Goal: Task Accomplishment & Management: Manage account settings

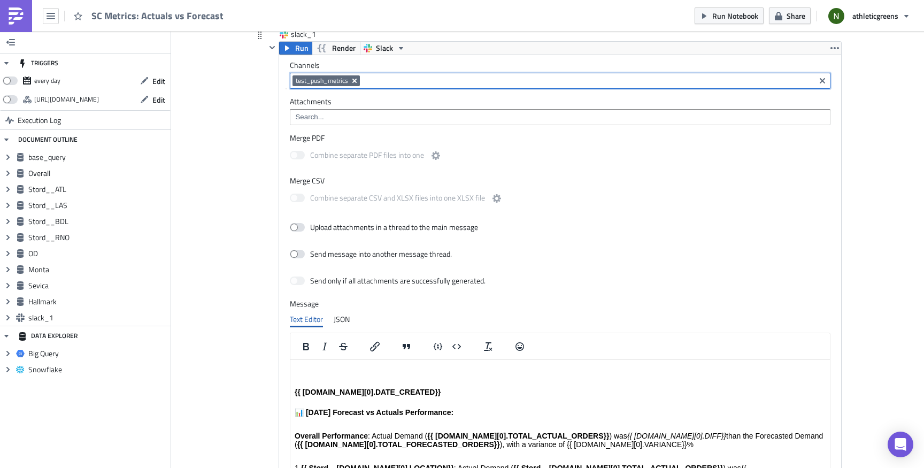
click at [352, 80] on icon "Remove Tag" at bounding box center [354, 81] width 9 height 9
paste input "data-analytics-x-supply-chain"
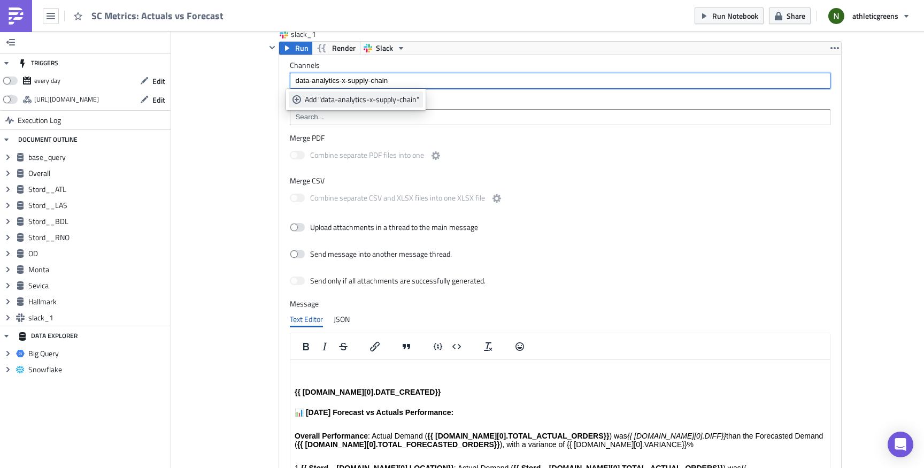
type input "data-analytics-x-supply-chain"
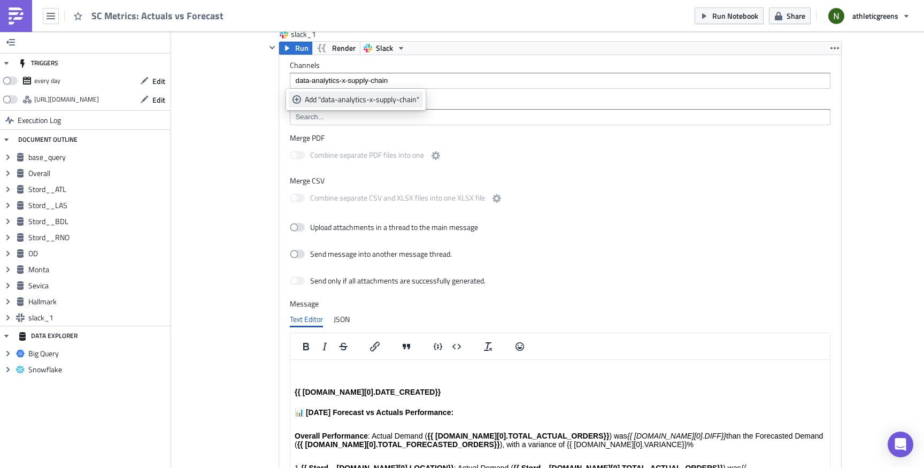
click at [396, 94] on link "Add "data-analytics-x-supply-chain"" at bounding box center [356, 99] width 134 height 16
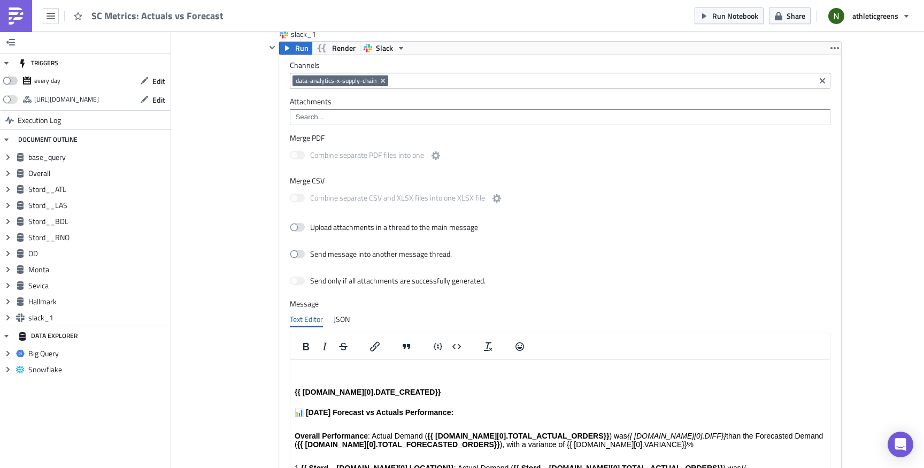
click at [13, 79] on span at bounding box center [10, 81] width 15 height 9
click at [12, 79] on input "checkbox" at bounding box center [8, 77] width 7 height 7
checkbox input "true"
click at [154, 79] on span "Edit" at bounding box center [158, 80] width 13 height 11
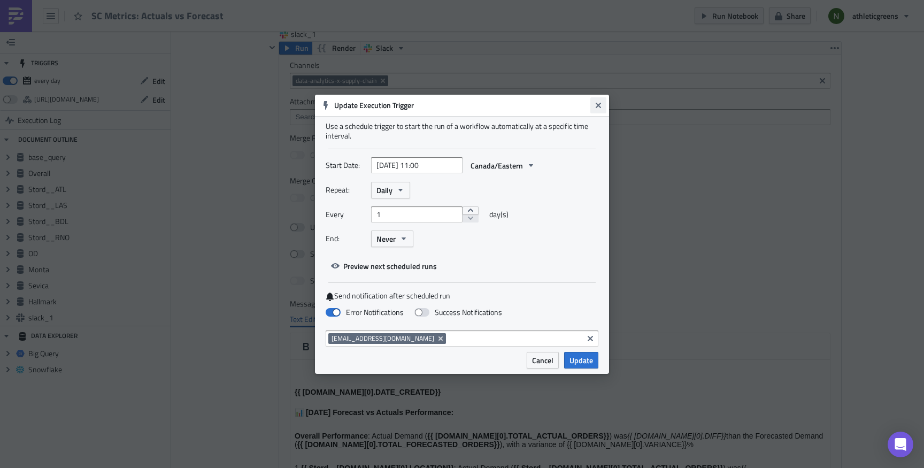
click at [600, 101] on icon "Close" at bounding box center [598, 105] width 9 height 9
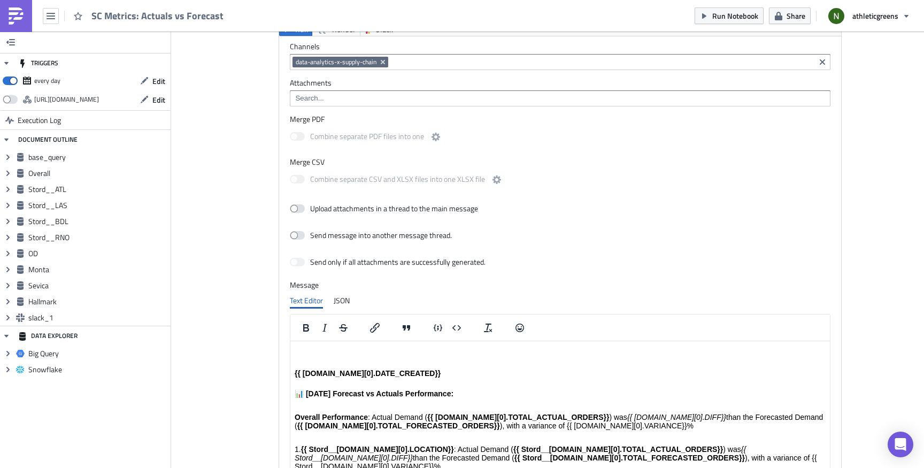
scroll to position [3031, 0]
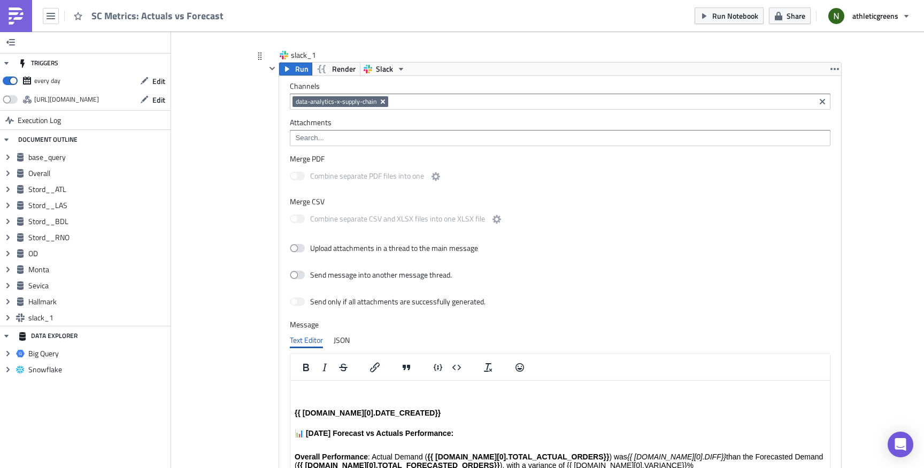
click at [381, 101] on icon "Remove Tag" at bounding box center [383, 102] width 4 height 4
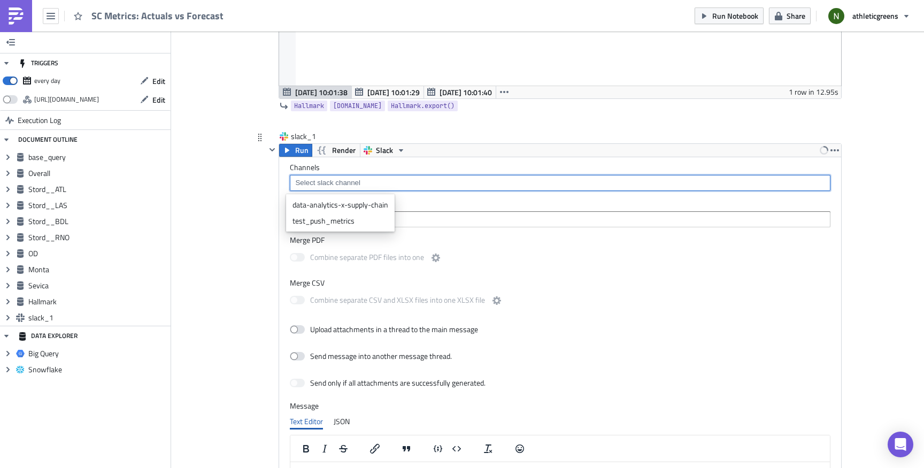
scroll to position [2946, 0]
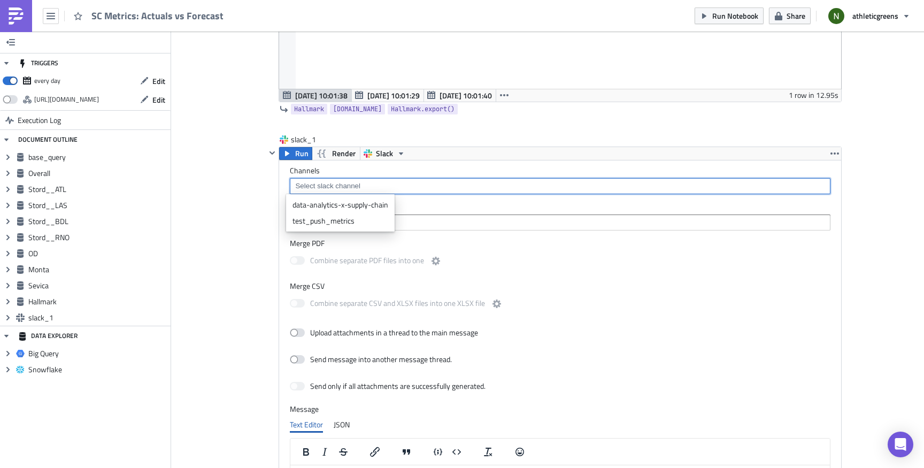
click at [486, 171] on label "Channels" at bounding box center [560, 171] width 541 height 10
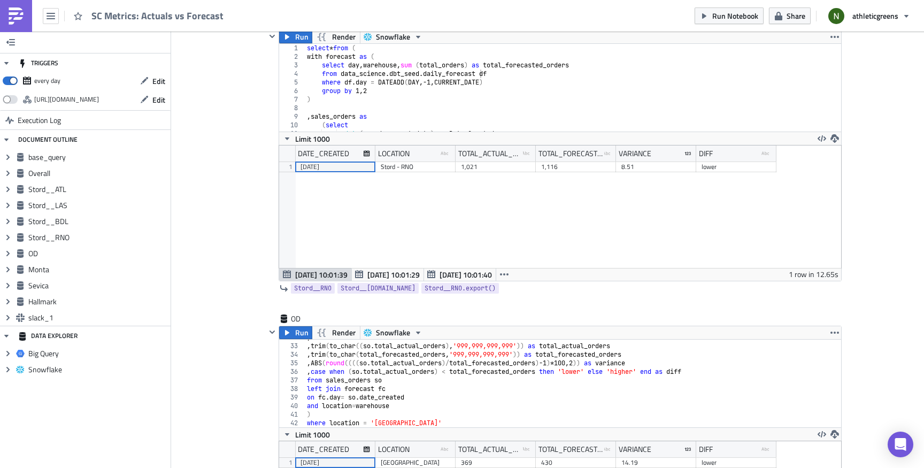
scroll to position [1529, 0]
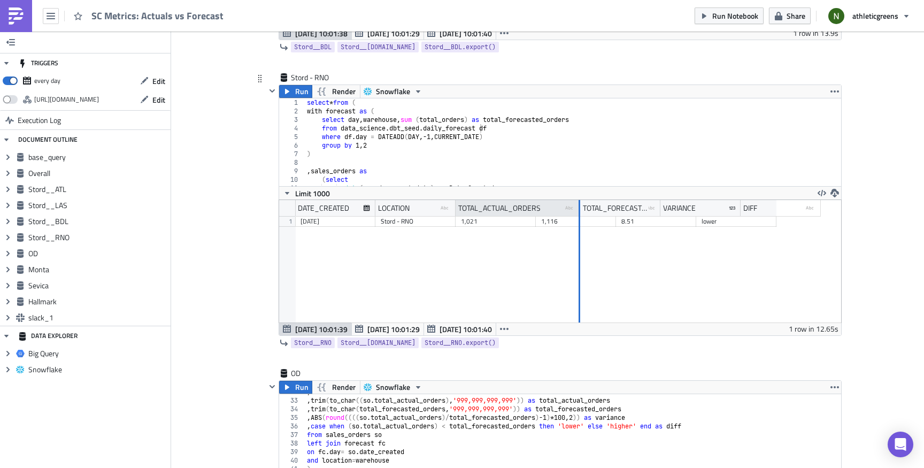
drag, startPoint x: 531, startPoint y: 206, endPoint x: 575, endPoint y: 211, distance: 44.7
click at [579, 211] on div at bounding box center [580, 208] width 2 height 17
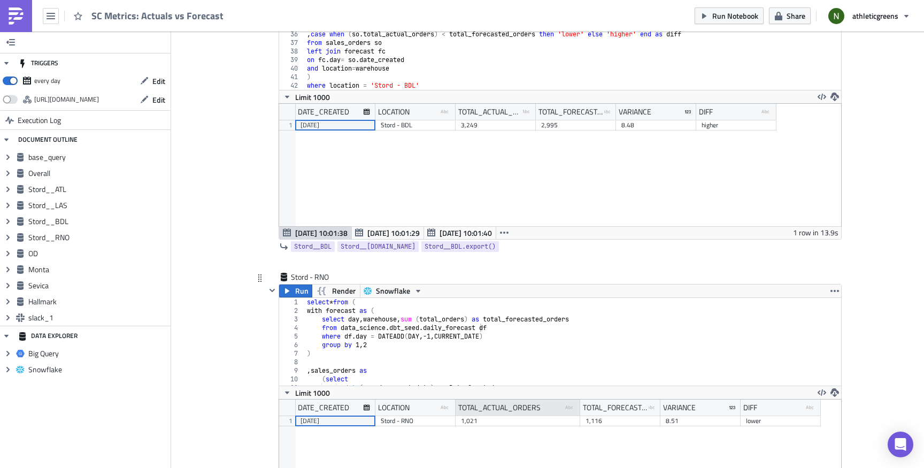
scroll to position [1328, 0]
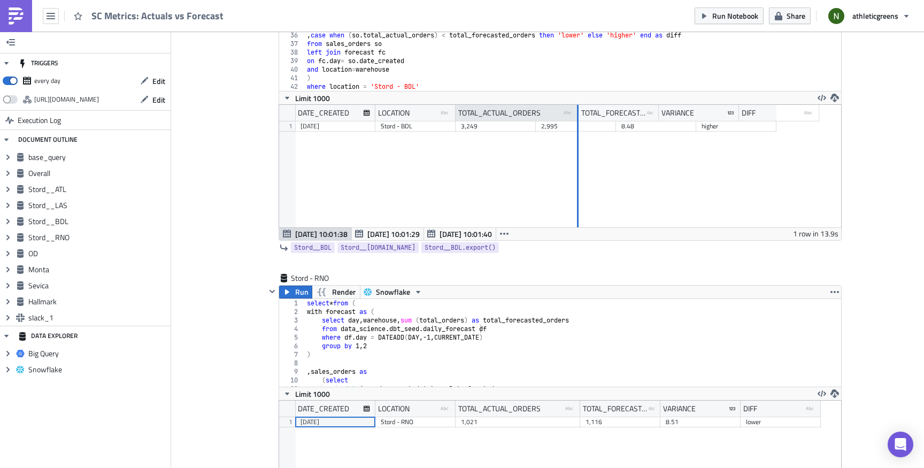
drag, startPoint x: 529, startPoint y: 113, endPoint x: 572, endPoint y: 112, distance: 42.8
click at [576, 112] on div at bounding box center [577, 113] width 3 height 17
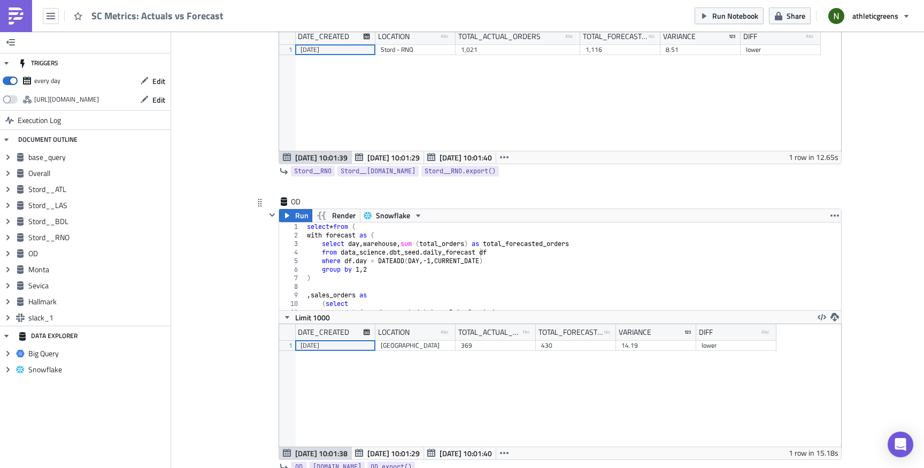
scroll to position [1580, 0]
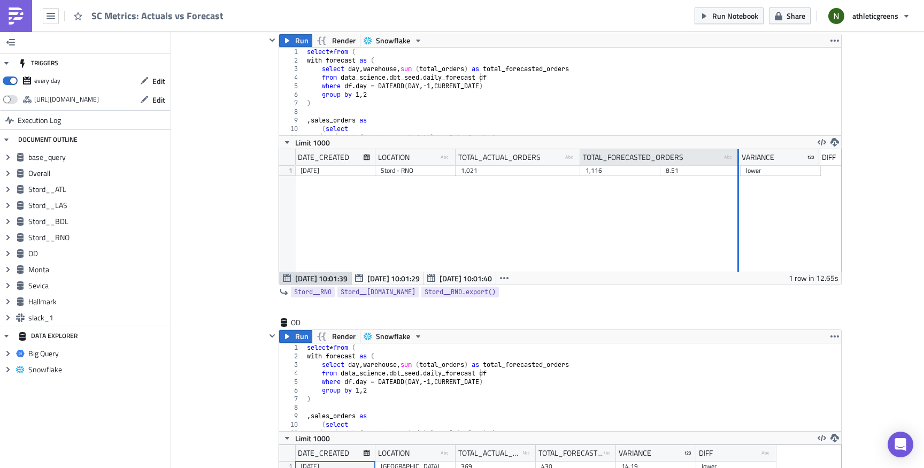
drag, startPoint x: 654, startPoint y: 155, endPoint x: 732, endPoint y: 156, distance: 78.7
click at [732, 156] on div "TOTAL_FORECASTED_ORDERS type-text Created with Sketch." at bounding box center [659, 157] width 159 height 16
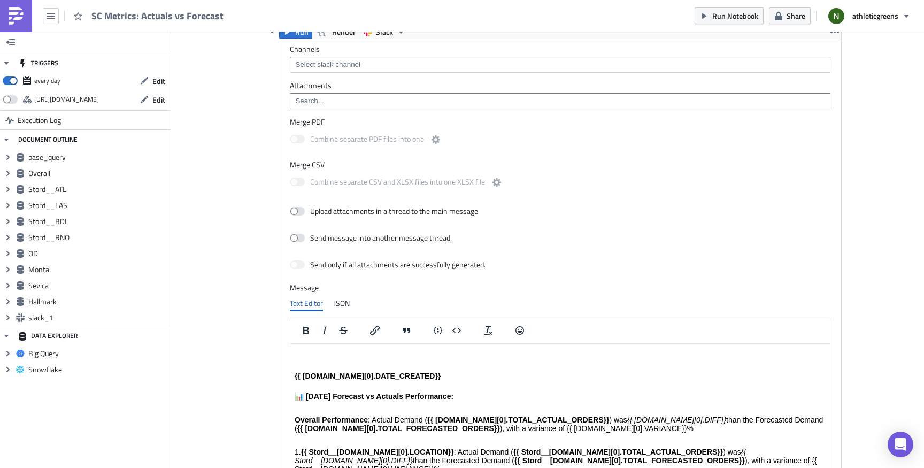
scroll to position [3061, 0]
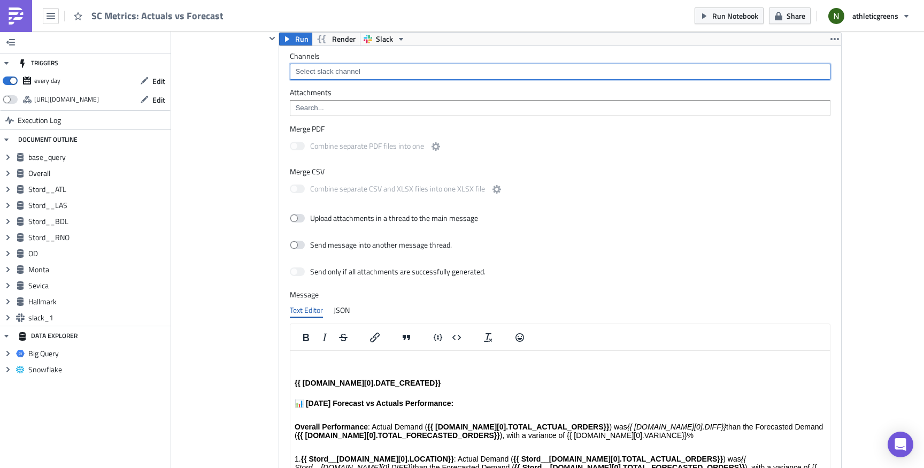
click at [327, 74] on input at bounding box center [560, 71] width 534 height 11
paste input "test_push_metrics"
type input "test_push_metrics"
click at [348, 102] on div "Add "test_push_metrics"" at bounding box center [345, 107] width 81 height 11
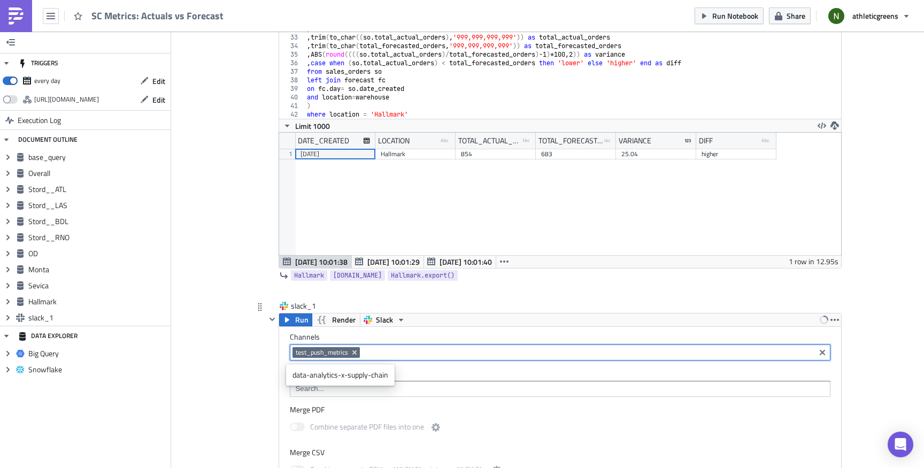
scroll to position [2777, 0]
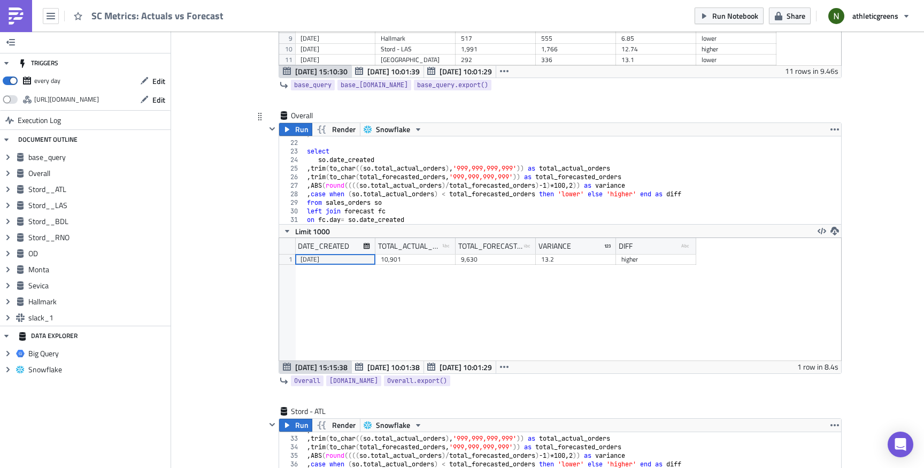
scroll to position [0, 0]
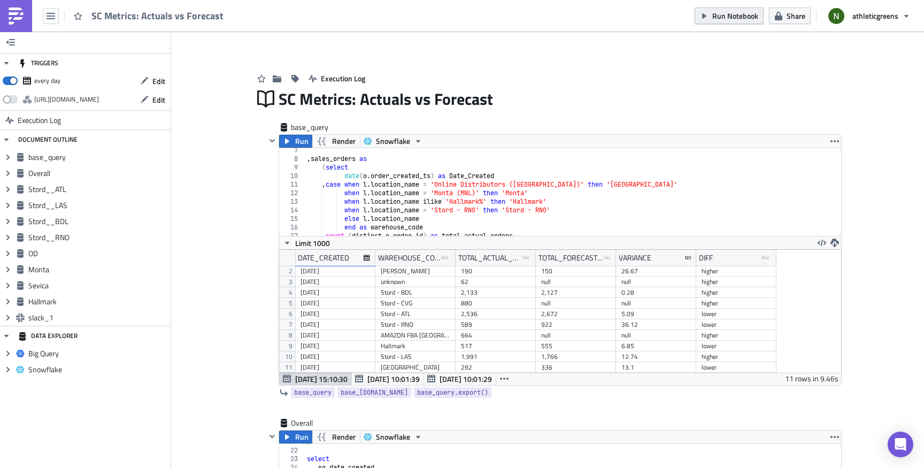
click at [702, 14] on icon "button" at bounding box center [704, 16] width 9 height 9
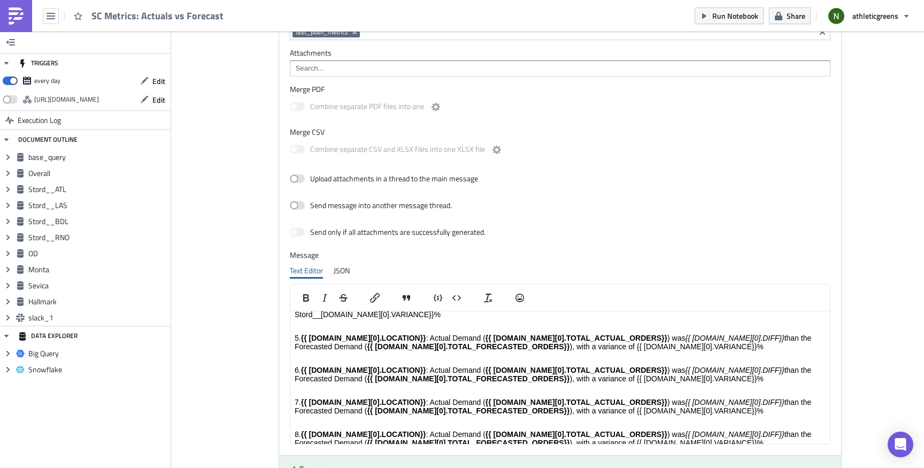
scroll to position [2971, 0]
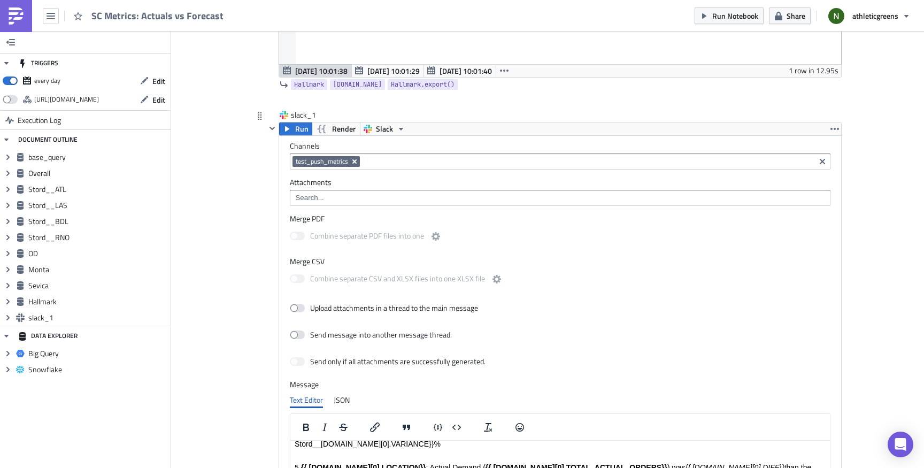
click at [353, 160] on icon "Remove Tag" at bounding box center [355, 161] width 4 height 4
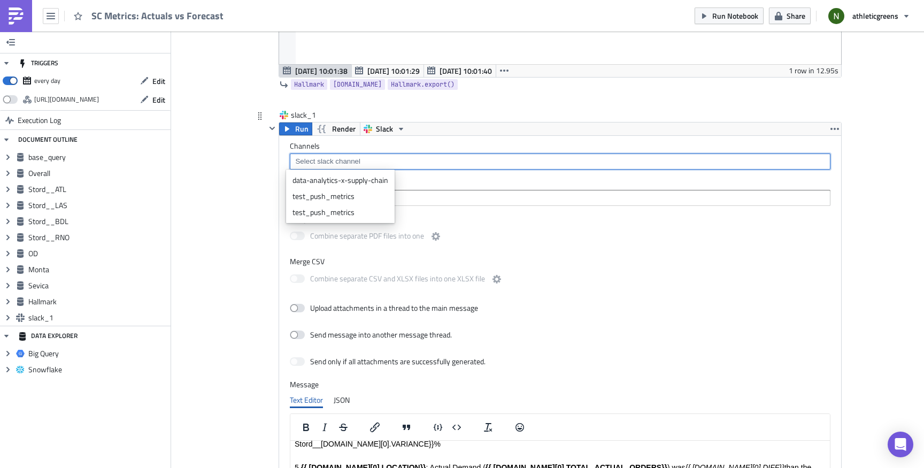
click at [350, 160] on input at bounding box center [560, 161] width 534 height 11
paste input "data-analytics-x-supply-chain"
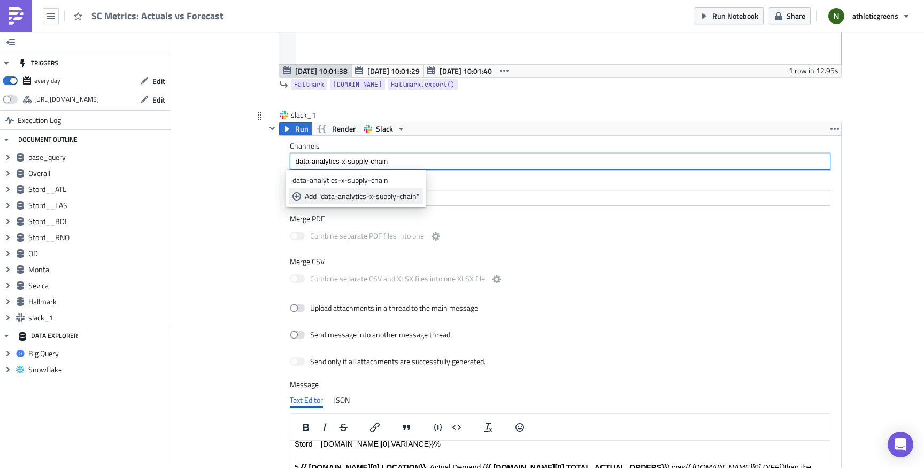
type input "data-analytics-x-supply-chain"
click at [358, 198] on div "Add "data-analytics-x-supply-chain"" at bounding box center [362, 196] width 114 height 11
